Goal: Transaction & Acquisition: Purchase product/service

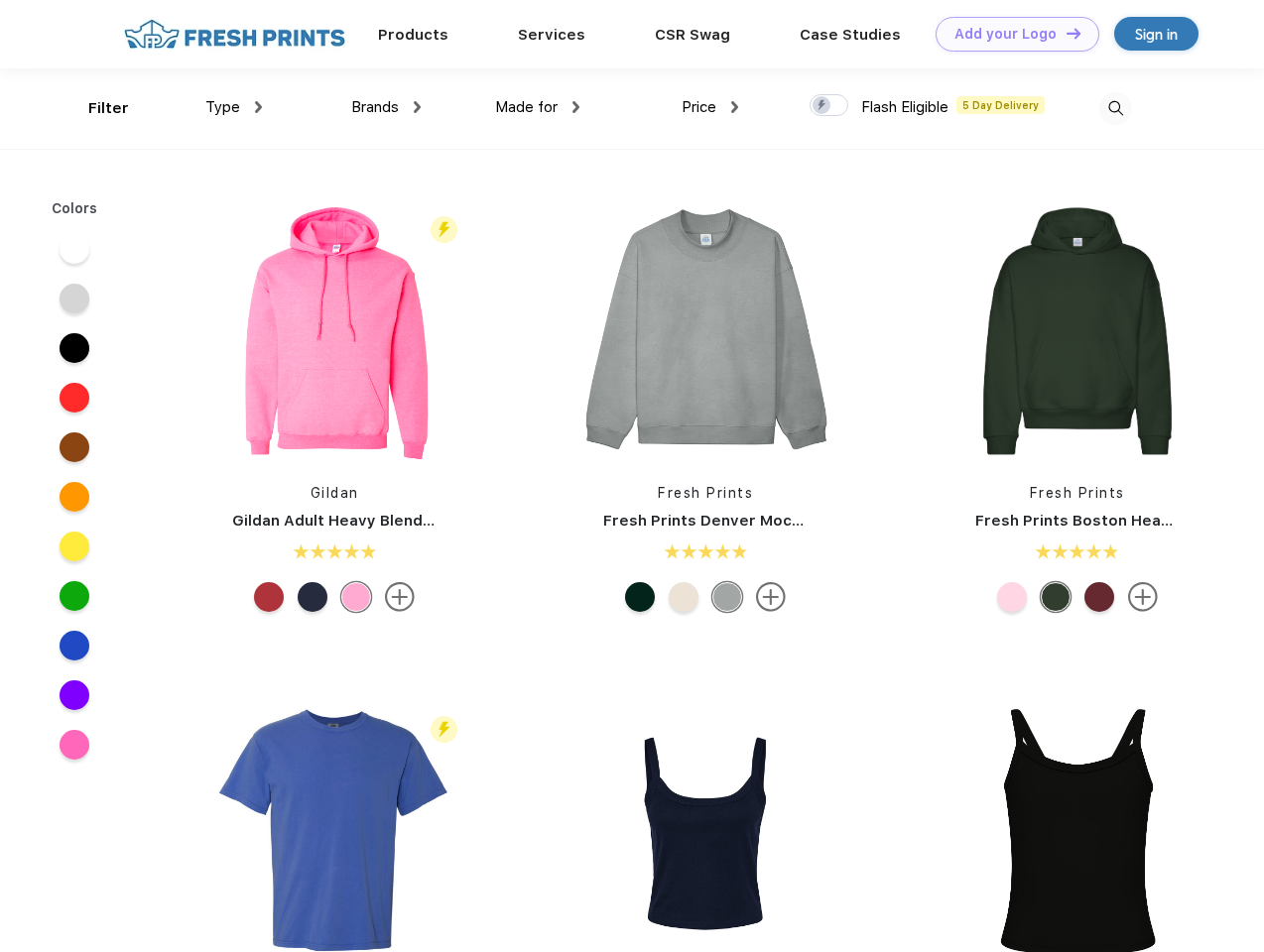
click at [1010, 34] on link "Add your Logo Design Tool" at bounding box center [1018, 34] width 163 height 35
click at [0, 0] on div "Design Tool" at bounding box center [0, 0] width 0 height 0
click at [1065, 33] on link "Add your Logo Design Tool" at bounding box center [1018, 34] width 163 height 35
click at [96, 108] on div "Filter" at bounding box center [109, 109] width 41 height 23
click at [234, 107] on span "Type" at bounding box center [222, 108] width 35 height 18
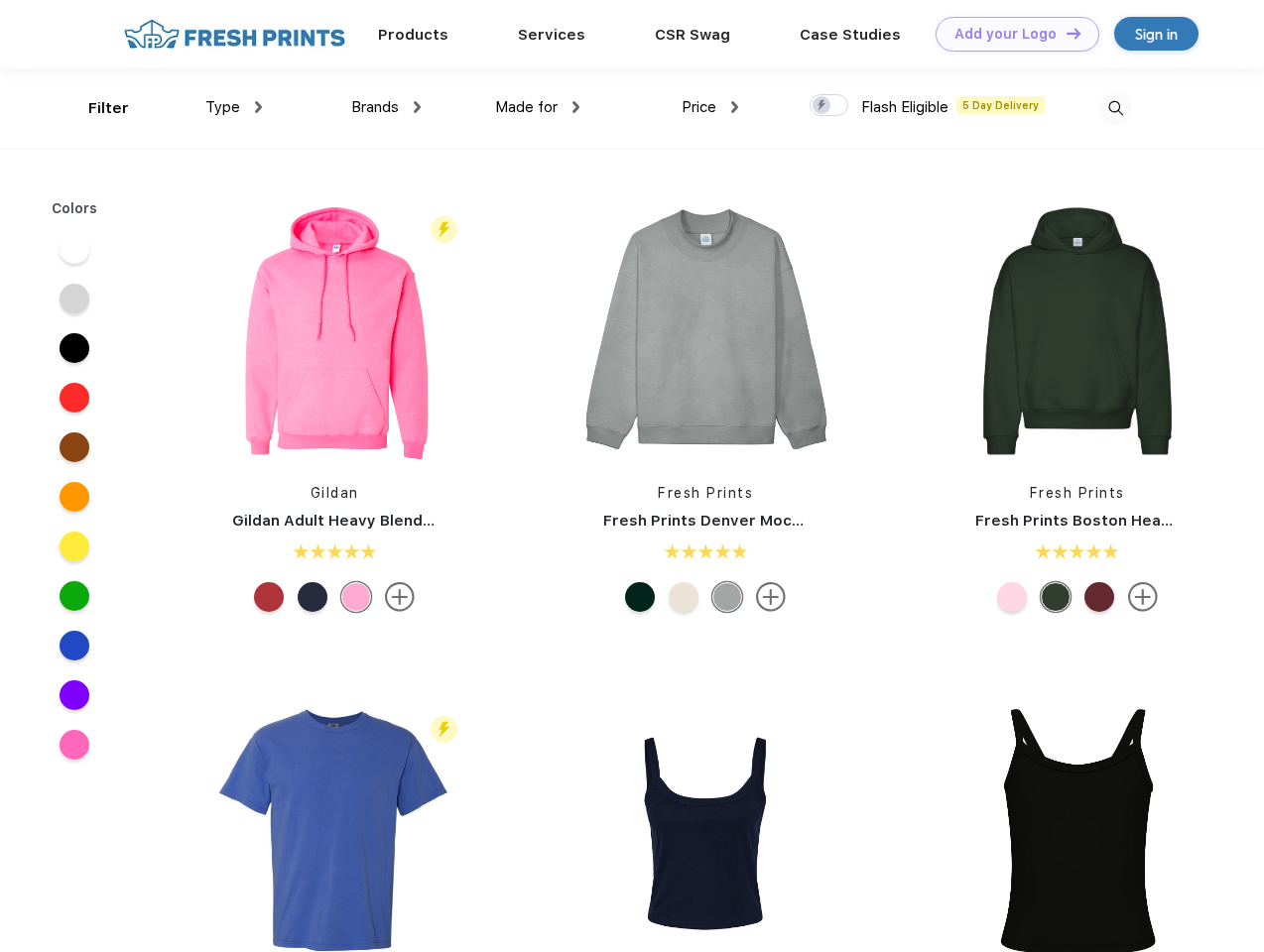
click at [386, 107] on span "Brands" at bounding box center [375, 108] width 48 height 18
click at [537, 107] on span "Made for" at bounding box center [526, 108] width 63 height 18
click at [711, 107] on span "Price" at bounding box center [699, 108] width 35 height 18
click at [829, 106] on div at bounding box center [828, 106] width 39 height 22
click at [822, 106] on input "checkbox" at bounding box center [815, 100] width 13 height 13
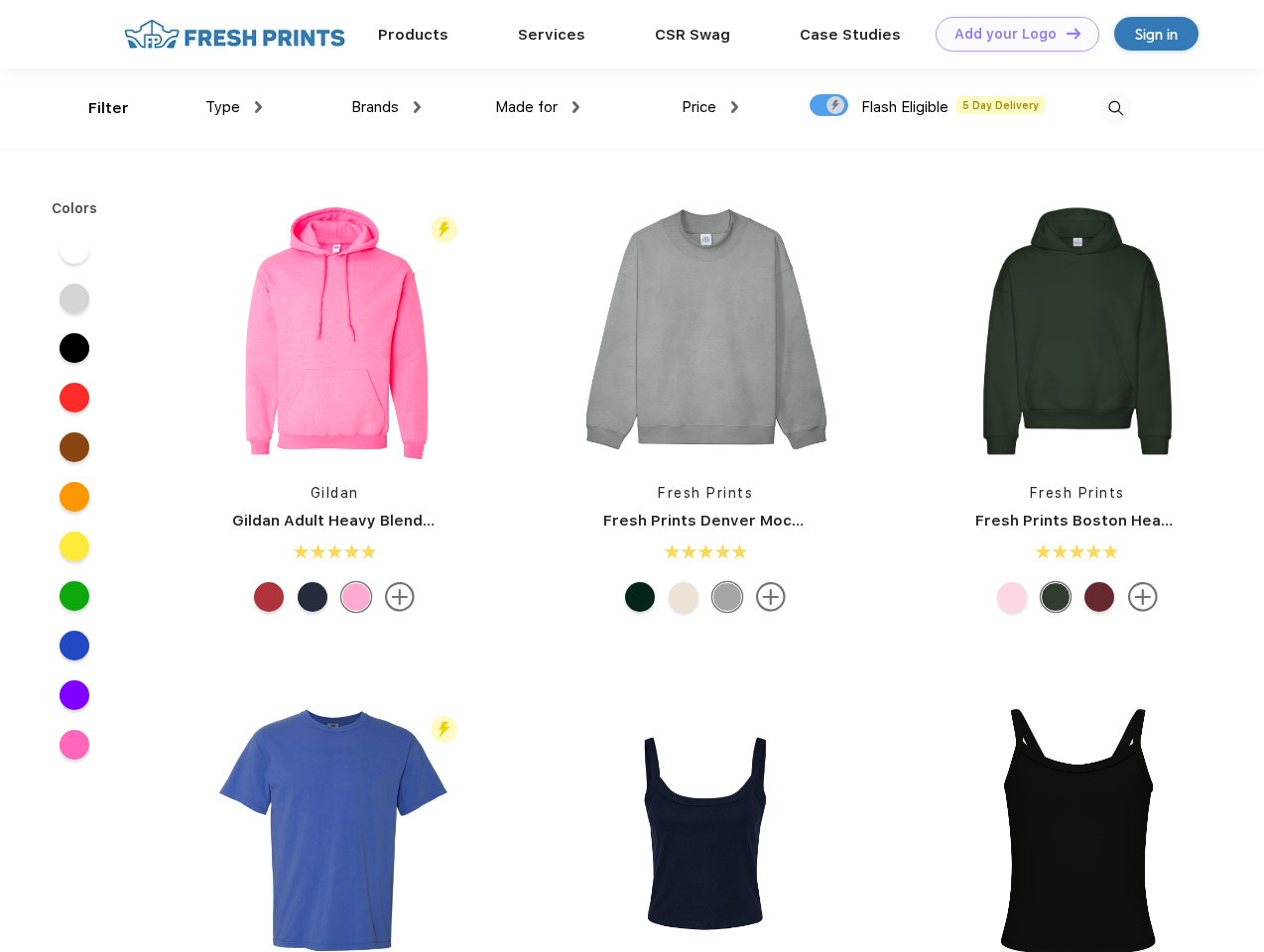
click at [1115, 108] on img at bounding box center [1115, 109] width 33 height 33
